Goal: Task Accomplishment & Management: Use online tool/utility

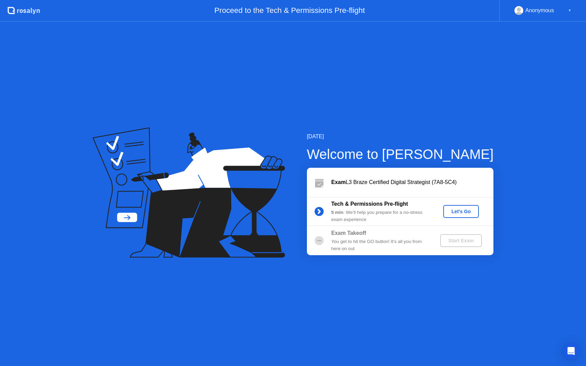
click at [456, 214] on div "Let's Go" at bounding box center [461, 211] width 30 height 5
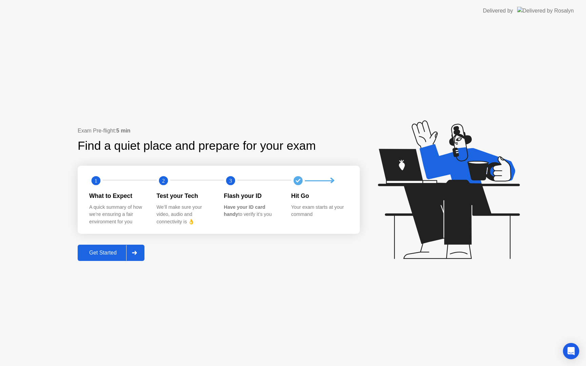
click at [113, 257] on button "Get Started" at bounding box center [111, 253] width 67 height 16
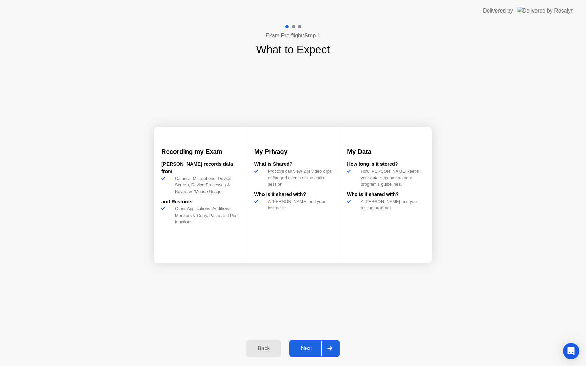
click at [304, 354] on button "Next" at bounding box center [314, 349] width 51 height 16
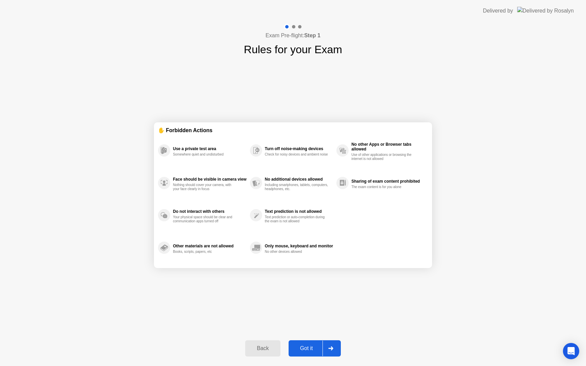
click at [310, 346] on div "Got it" at bounding box center [307, 349] width 32 height 6
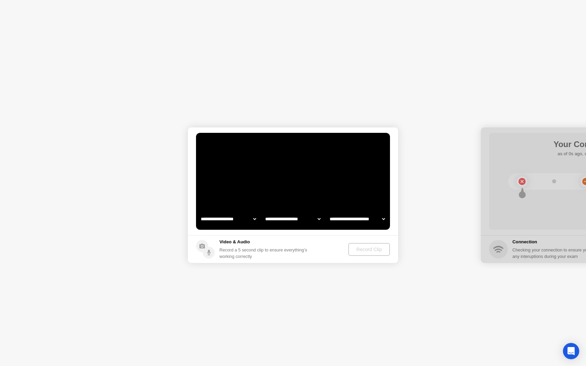
select select "**********"
select select "*******"
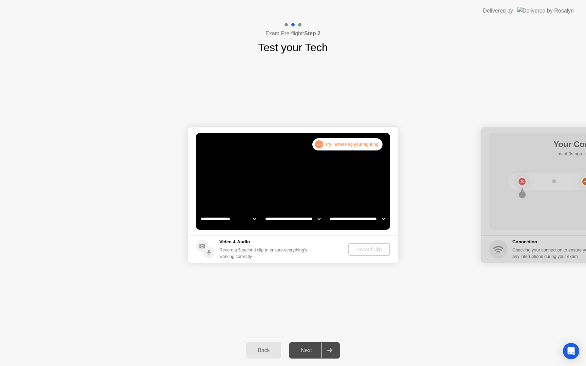
click at [282, 223] on select "**********" at bounding box center [293, 219] width 58 height 14
click at [241, 222] on select "**********" at bounding box center [228, 219] width 58 height 14
click at [367, 219] on select "**********" at bounding box center [357, 219] width 58 height 14
select select "**********"
click at [351, 146] on div ". . . Try increasing your lighting" at bounding box center [347, 144] width 70 height 12
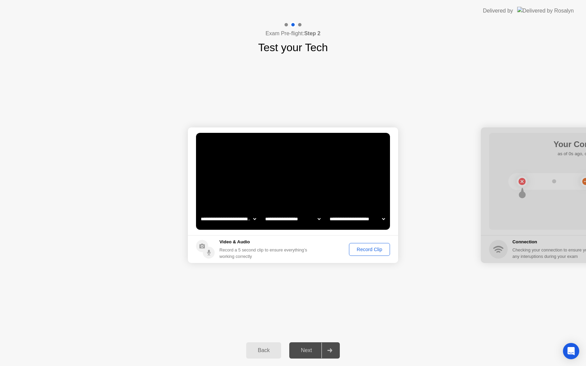
click at [379, 248] on div "Record Clip" at bounding box center [369, 249] width 36 height 5
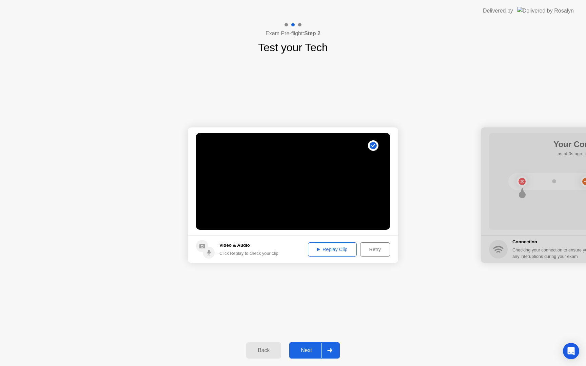
click at [300, 343] on button "Next" at bounding box center [314, 351] width 51 height 16
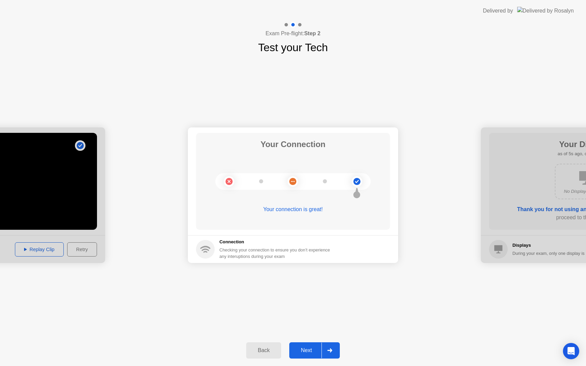
click at [304, 344] on button "Next" at bounding box center [314, 351] width 51 height 16
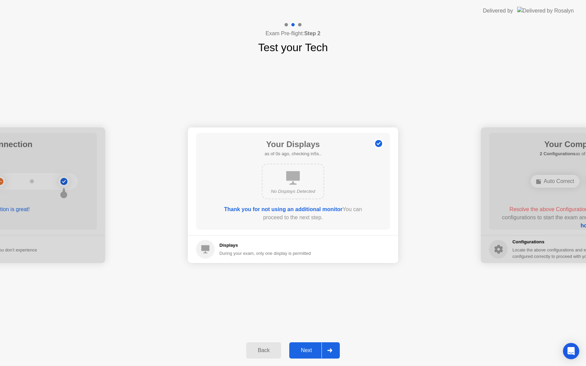
click at [303, 349] on div "Next" at bounding box center [306, 351] width 30 height 6
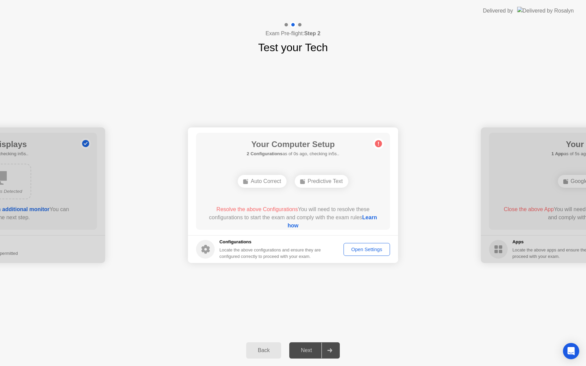
click at [355, 251] on div "Open Settings" at bounding box center [367, 249] width 42 height 5
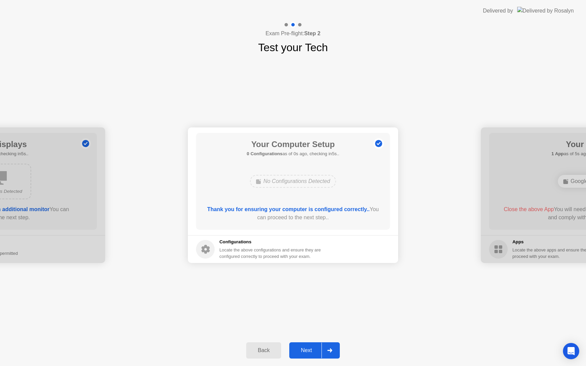
click at [303, 350] on div "Next" at bounding box center [306, 351] width 30 height 6
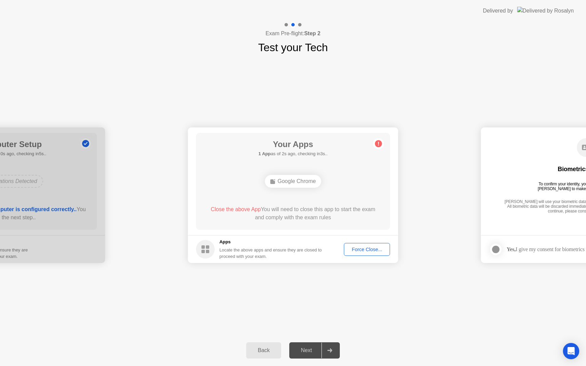
click at [373, 254] on button "Force Close..." at bounding box center [367, 249] width 46 height 13
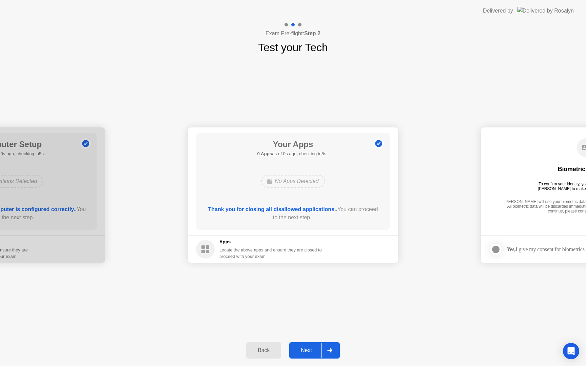
click at [310, 349] on div "Next" at bounding box center [306, 351] width 30 height 6
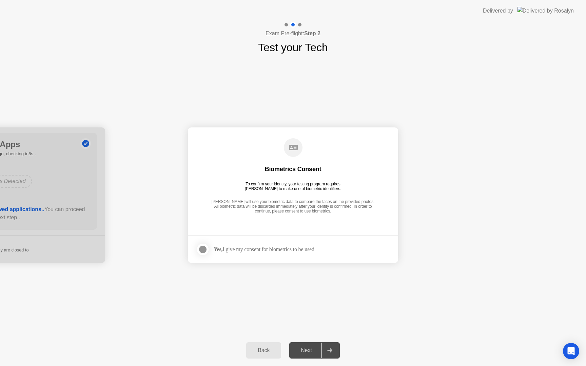
click at [218, 247] on strong "Yes," at bounding box center [218, 250] width 9 height 6
click at [202, 249] on div at bounding box center [203, 250] width 8 height 8
click at [303, 345] on button "Next" at bounding box center [314, 351] width 51 height 16
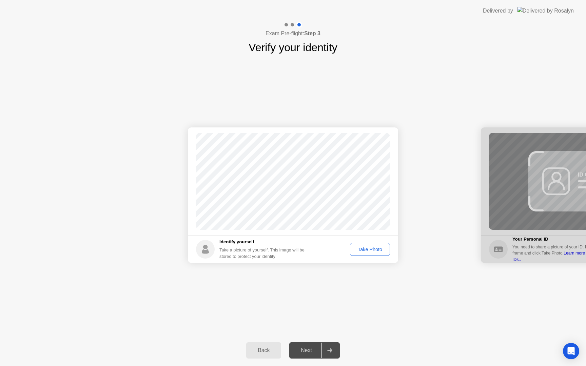
click at [372, 245] on button "Take Photo" at bounding box center [370, 249] width 40 height 13
click at [303, 355] on button "Next" at bounding box center [314, 351] width 51 height 16
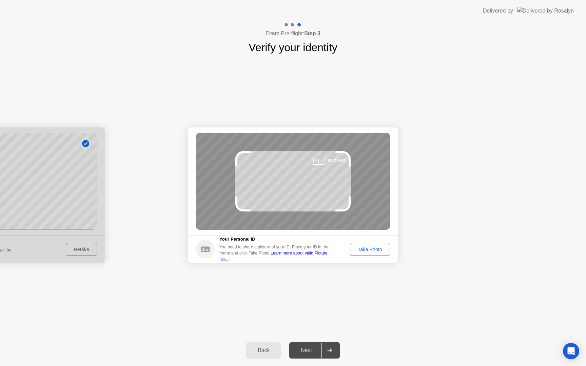
click at [372, 259] on footer "Your Personal ID You need to share a picture of your ID. Place your ID in the f…" at bounding box center [293, 249] width 210 height 28
click at [371, 252] on div "Take Photo" at bounding box center [369, 249] width 35 height 5
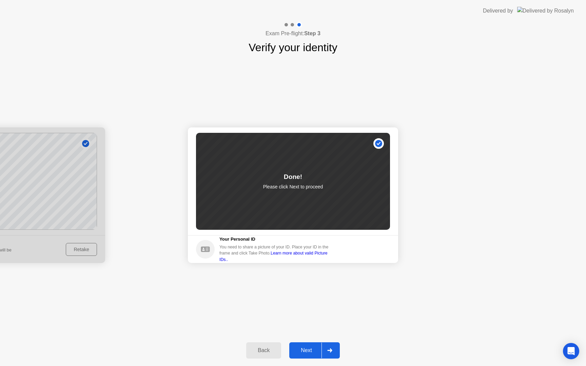
click at [305, 356] on button "Next" at bounding box center [314, 351] width 51 height 16
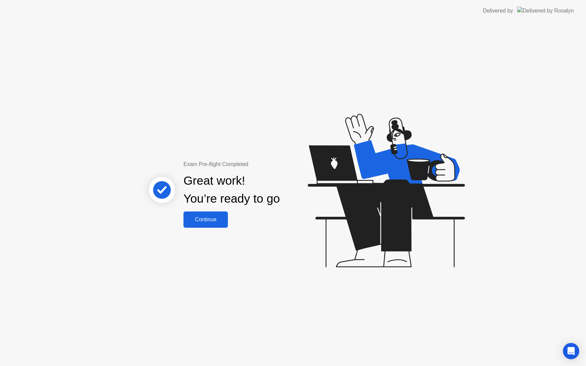
click at [205, 220] on div "Continue" at bounding box center [206, 220] width 40 height 6
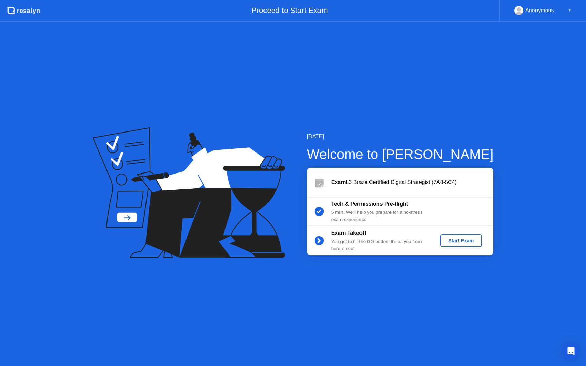
click at [463, 240] on div "Start Exam" at bounding box center [461, 240] width 36 height 5
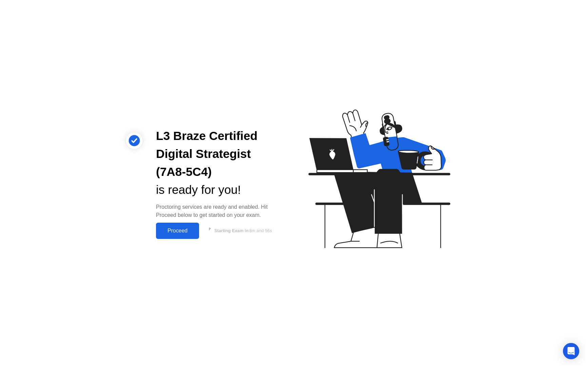
click at [184, 231] on div "Proceed" at bounding box center [177, 231] width 39 height 6
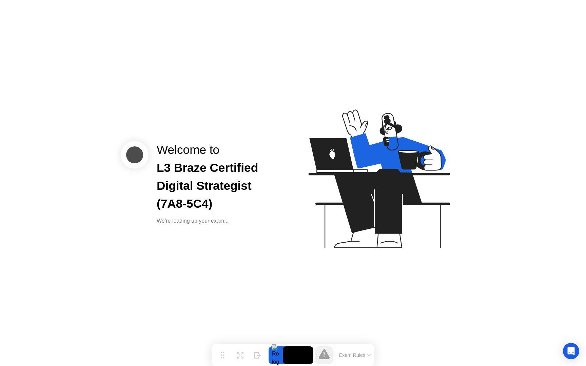
click at [296, 358] on video at bounding box center [298, 356] width 31 height 18
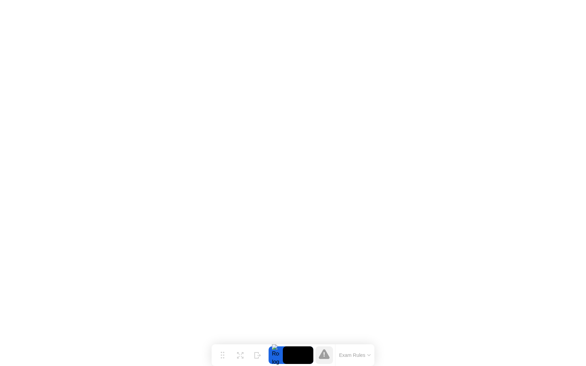
click at [305, 358] on video at bounding box center [298, 356] width 31 height 18
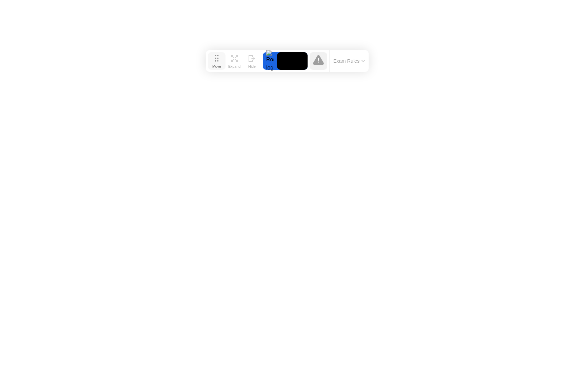
drag, startPoint x: 223, startPoint y: 354, endPoint x: 217, endPoint y: 59, distance: 295.5
click at [217, 59] on icon at bounding box center [217, 58] width 4 height 7
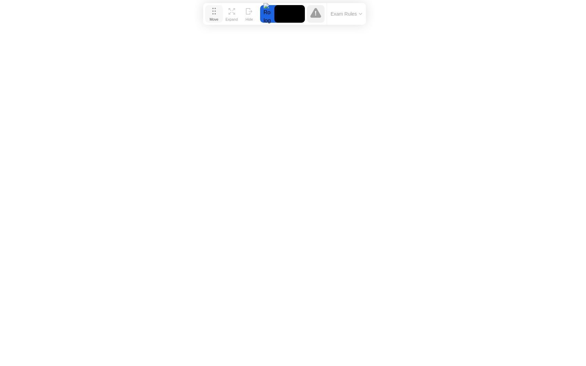
drag, startPoint x: 219, startPoint y: 63, endPoint x: 216, endPoint y: 18, distance: 45.2
click at [216, 18] on div "Move" at bounding box center [214, 19] width 9 height 4
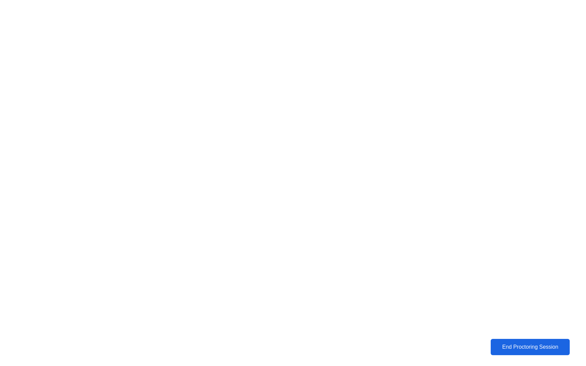
click at [530, 349] on div "End Proctoring Session" at bounding box center [529, 347] width 75 height 6
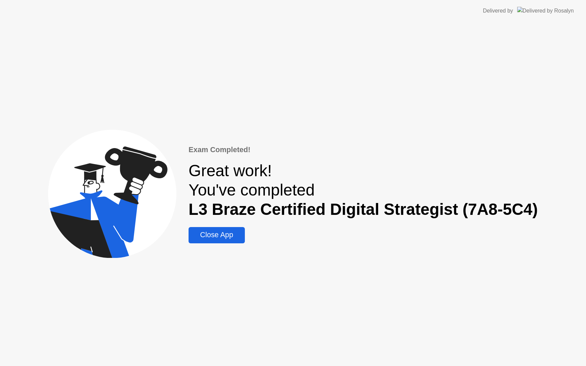
click at [230, 241] on button "Close App" at bounding box center [217, 235] width 56 height 16
